Goal: Information Seeking & Learning: Learn about a topic

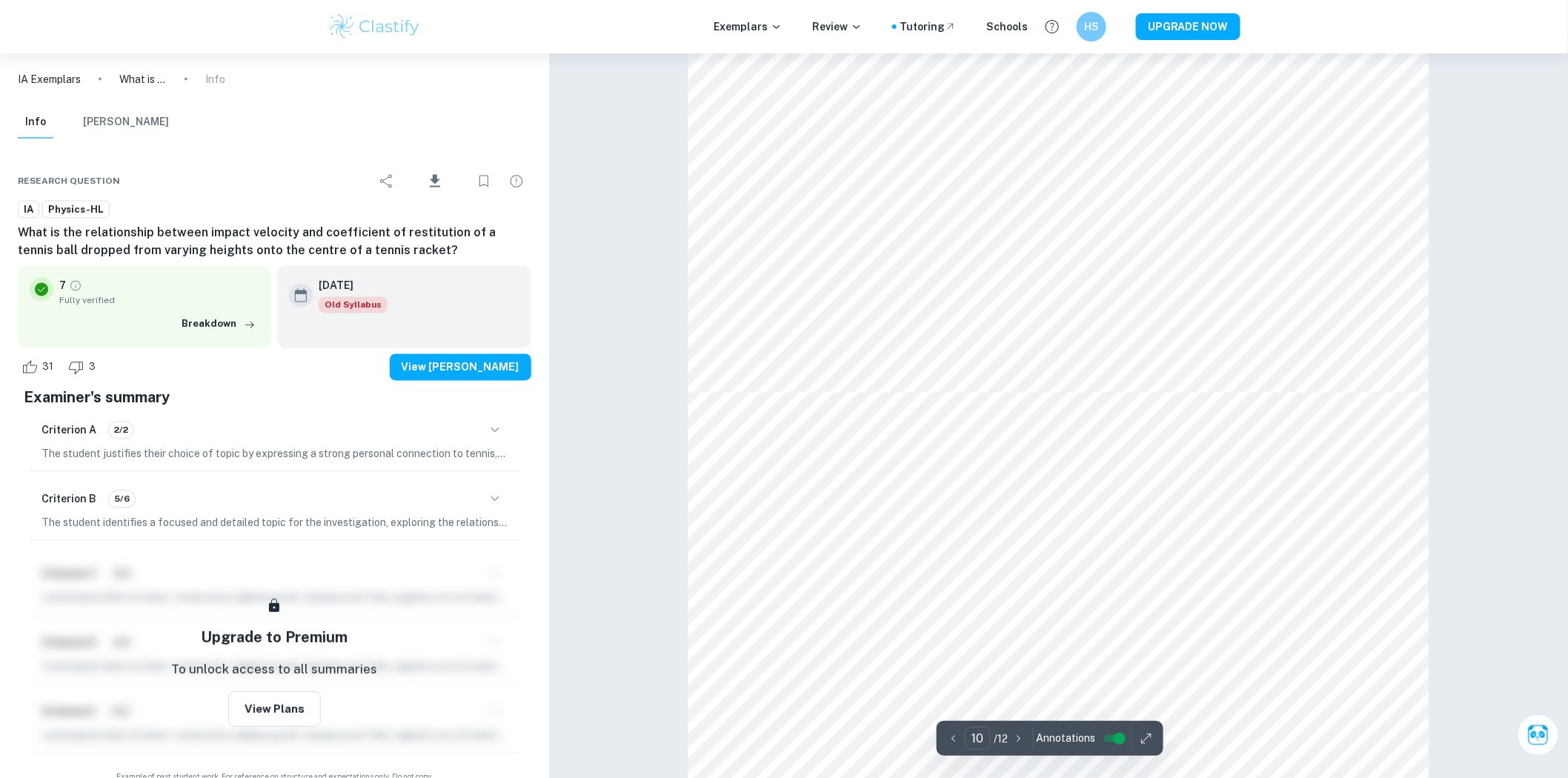
scroll to position [10482, 0]
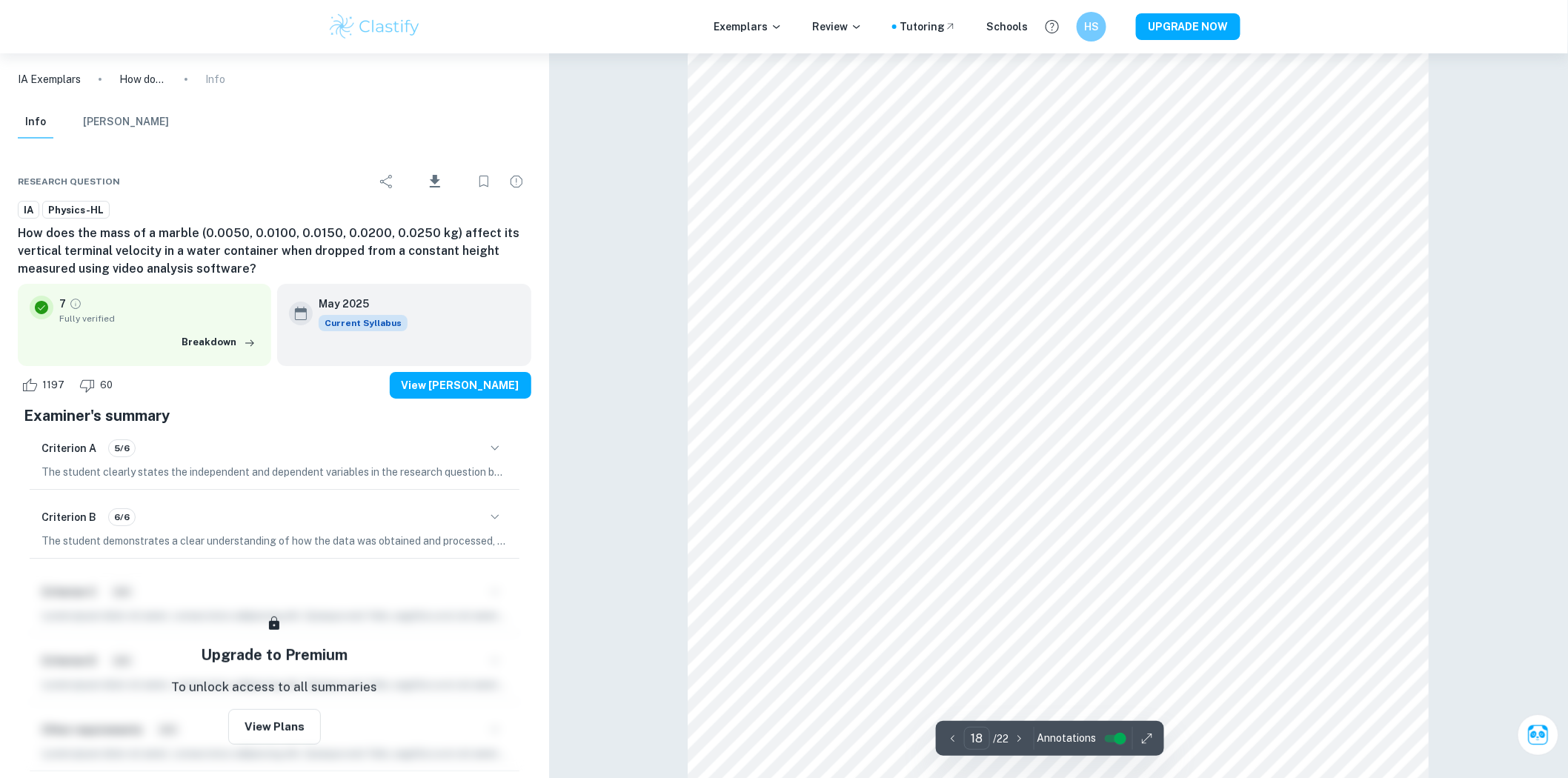
scroll to position [18447, 0]
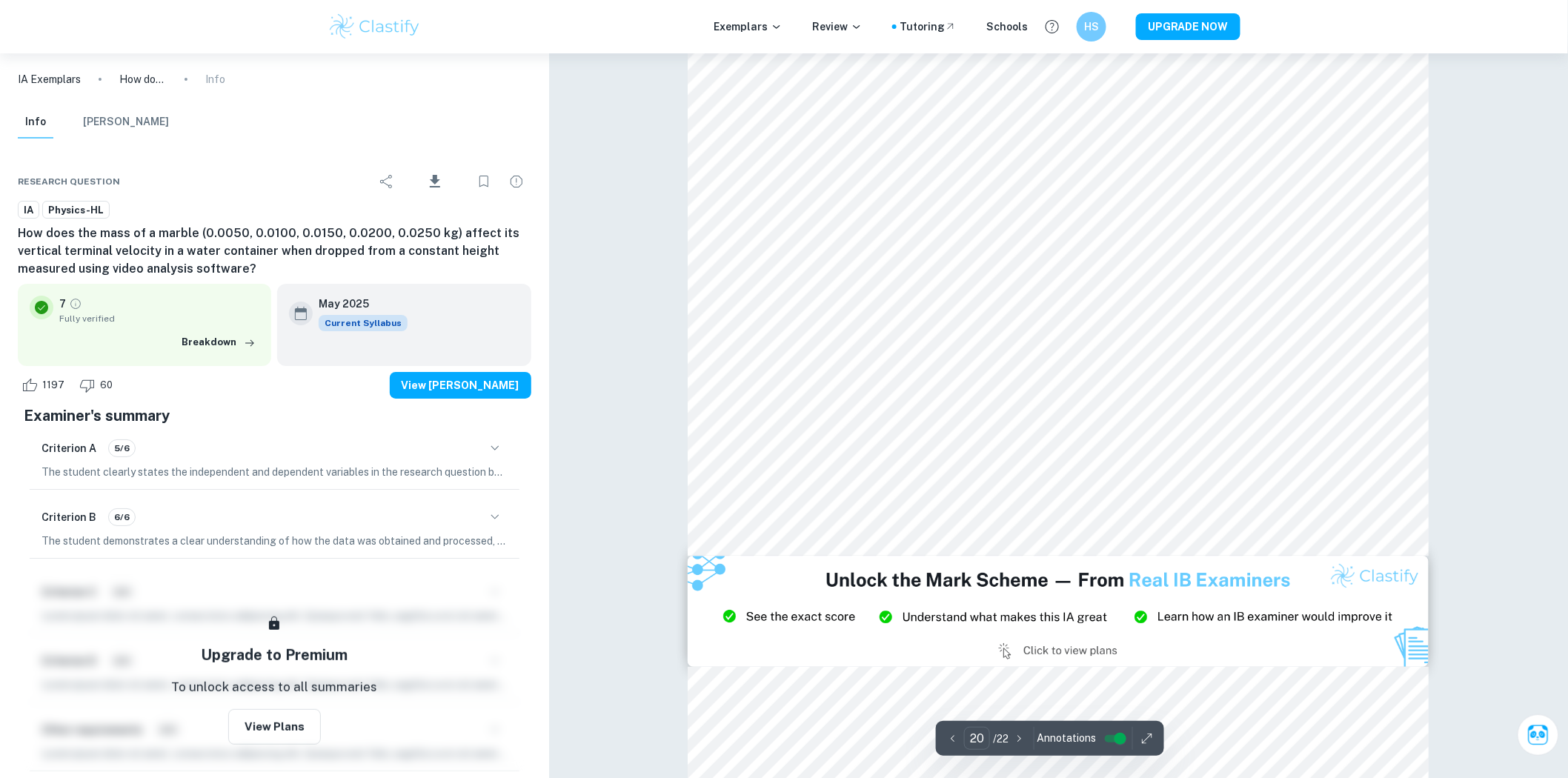
scroll to position [20916, 0]
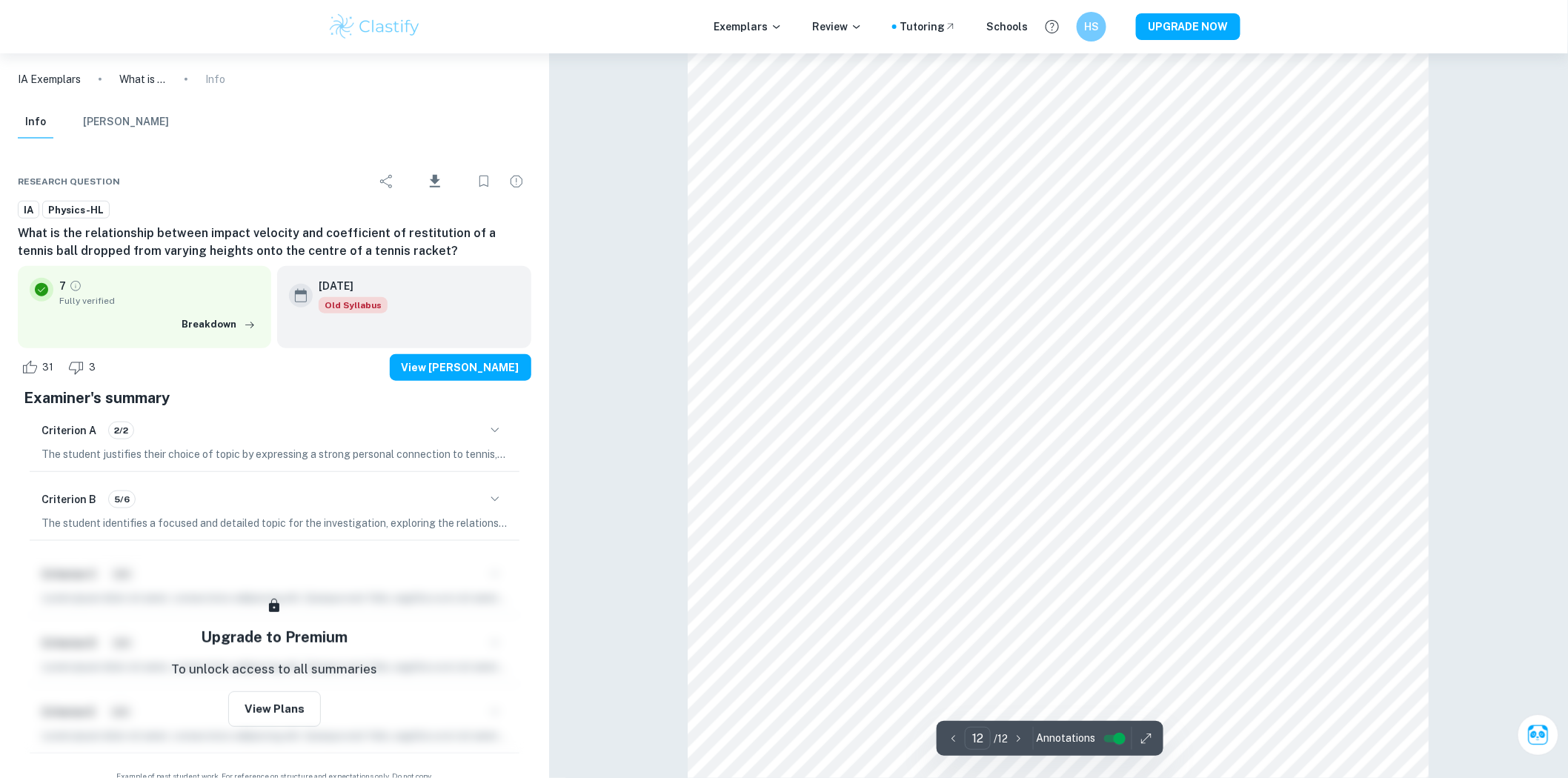
scroll to position [12292, 0]
